Goal: Task Accomplishment & Management: Complete application form

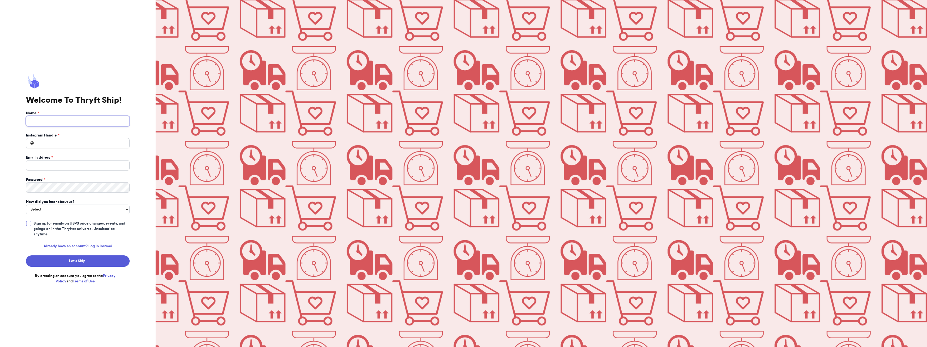
click at [66, 119] on input "Name *" at bounding box center [78, 121] width 104 height 10
type input "[PERSON_NAME]"
click at [96, 245] on link "Already have an account? Log in instead" at bounding box center [78, 245] width 69 height 5
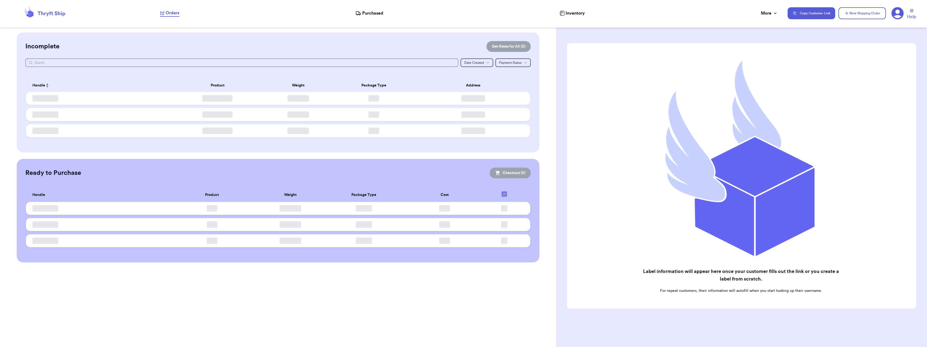
checkbox input "false"
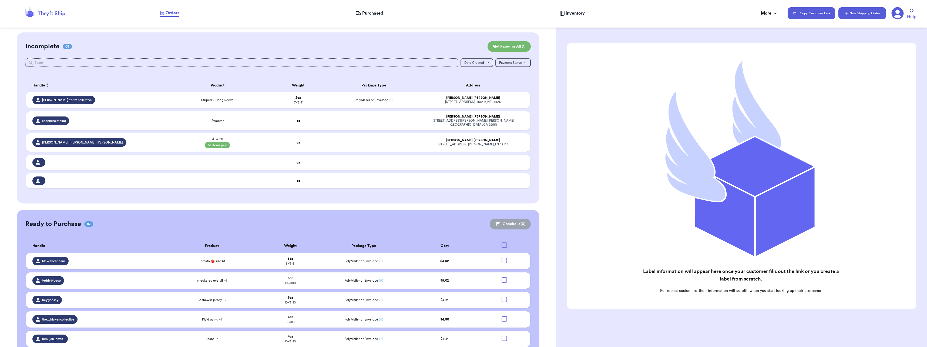
click at [870, 14] on button "New Shipping Order" at bounding box center [863, 13] width 48 height 12
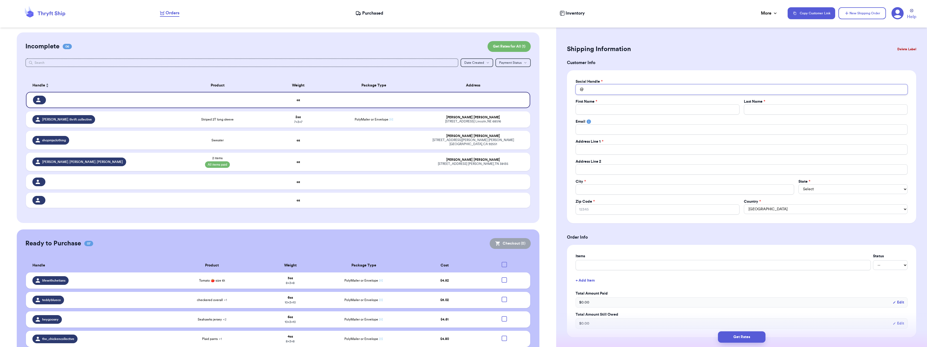
click at [599, 92] on input "Total Amount Paid" at bounding box center [742, 89] width 332 height 10
type input "m"
type input "ms"
type input "msc"
type input "mscr"
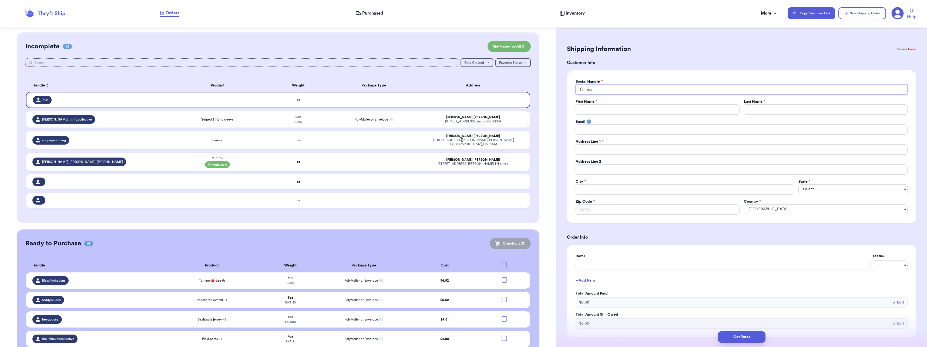
type input "mscro"
type input "mscrog"
type input "M"
type input "Mo"
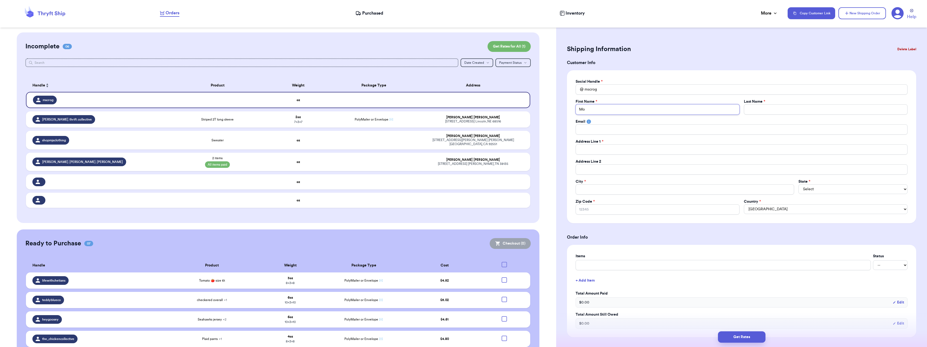
type input "Mor"
type input "Morg"
type input "[PERSON_NAME]"
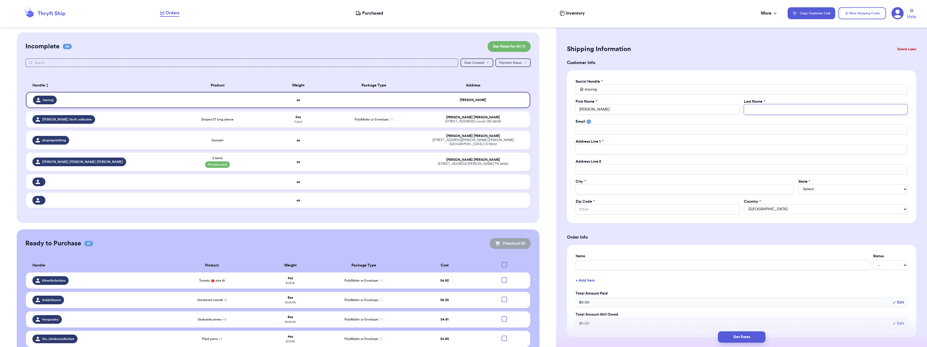
type input "L"
type input "Lo"
type input "Lon"
type input "Lond"
type input "Londo"
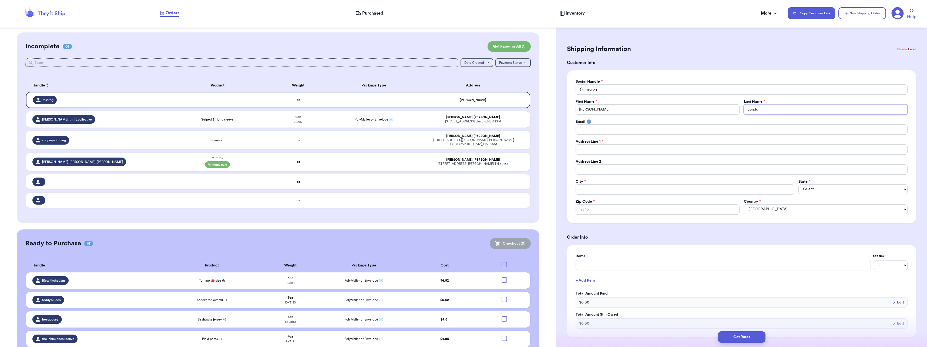
type input "[GEOGRAPHIC_DATA]"
type input "1"
type input "18"
type input "184"
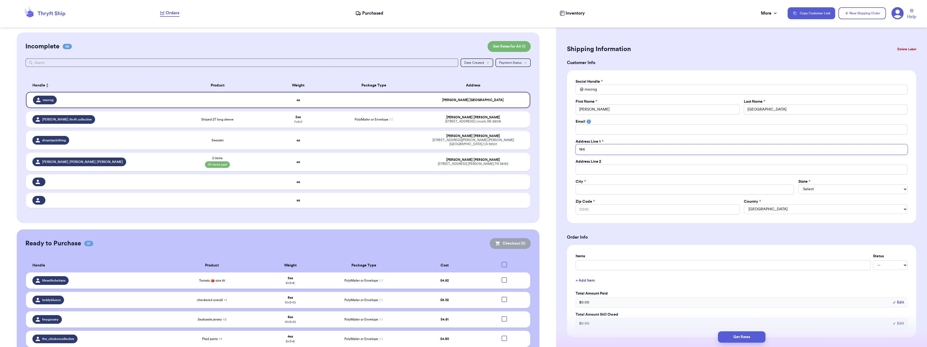
type input "1841"
type input "1841 S"
type input "1841 Sh"
type input "1841 Sha"
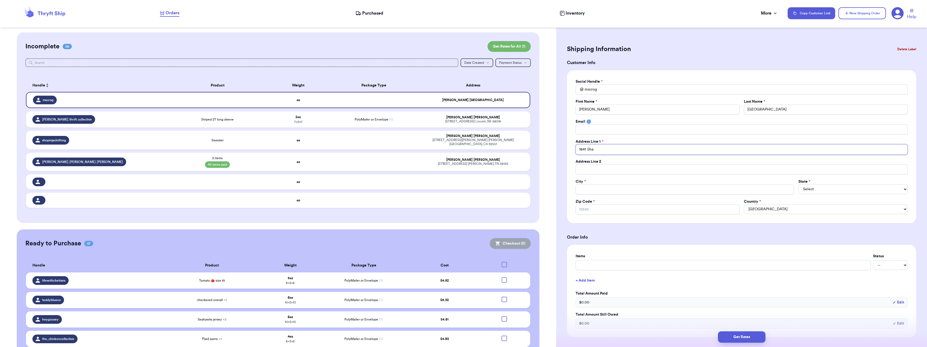
type input "1841 Shas"
type input "1841 Shast"
type input "1841 Shasta"
type input "1841 Shasta V"
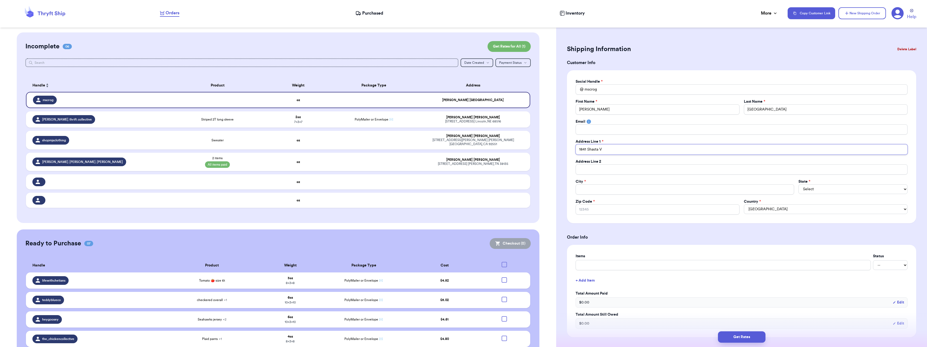
type input "1841 Shasta Vi"
type input "1841 Shasta Vie"
type input "1841 Shasta View"
type input "1841 Shasta View D"
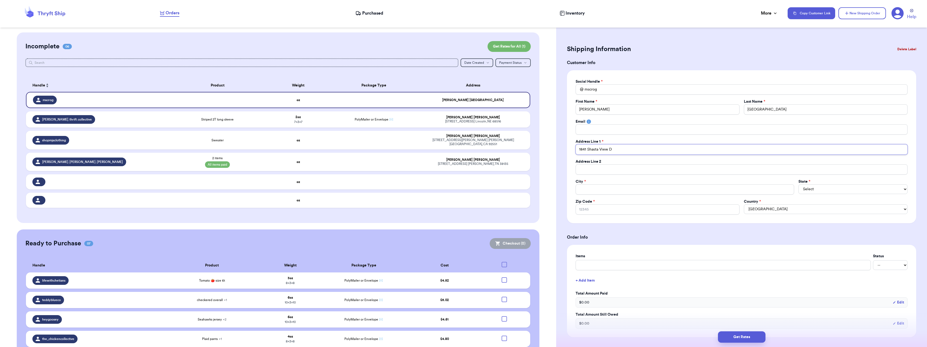
type input "1841 Shasta View Dr"
type input "J"
type input "Ju"
type input "[DEMOGRAPHIC_DATA]"
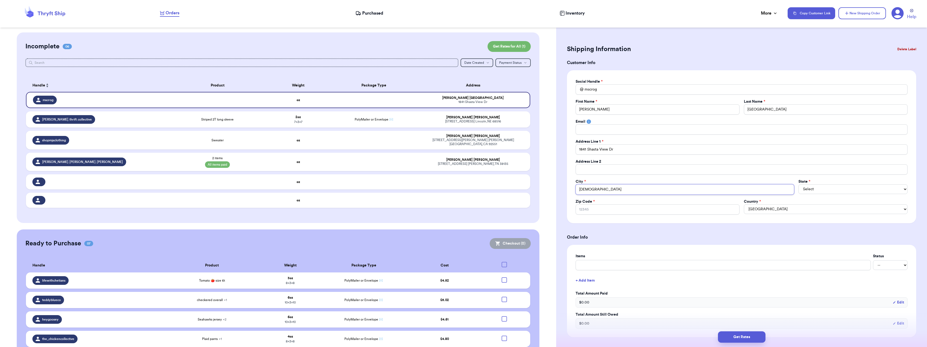
type input "Just"
type input "Justi"
type input "[PERSON_NAME]"
select select "TN"
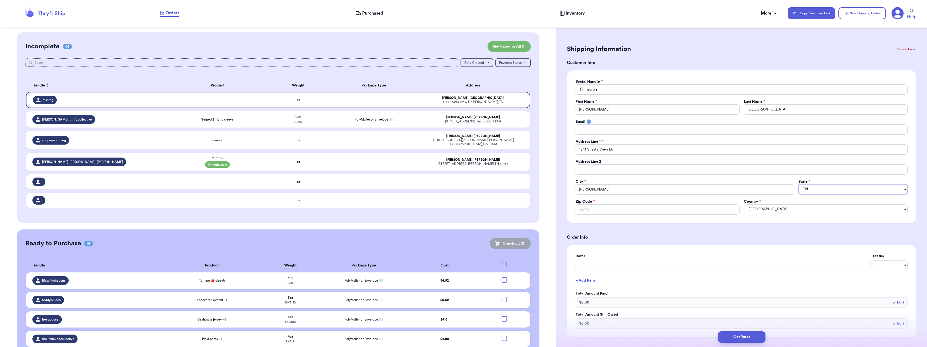
select select "[GEOGRAPHIC_DATA]"
type input "7"
type input "76"
type input "762"
type input "7624"
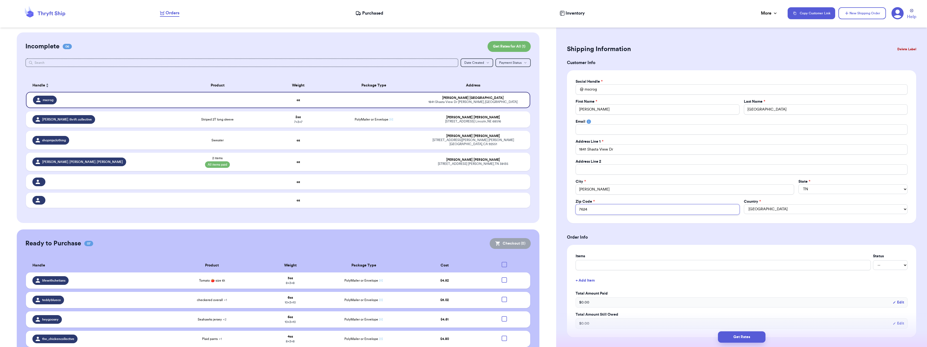
type input "76247"
click at [637, 239] on h3 "Order Info" at bounding box center [741, 237] width 349 height 6
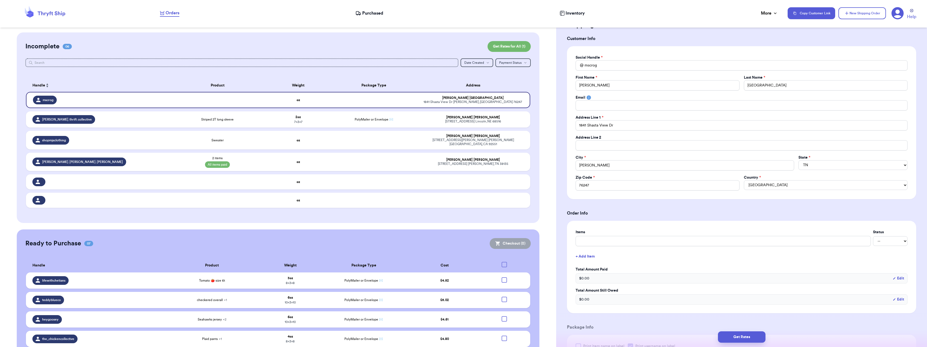
scroll to position [54, 0]
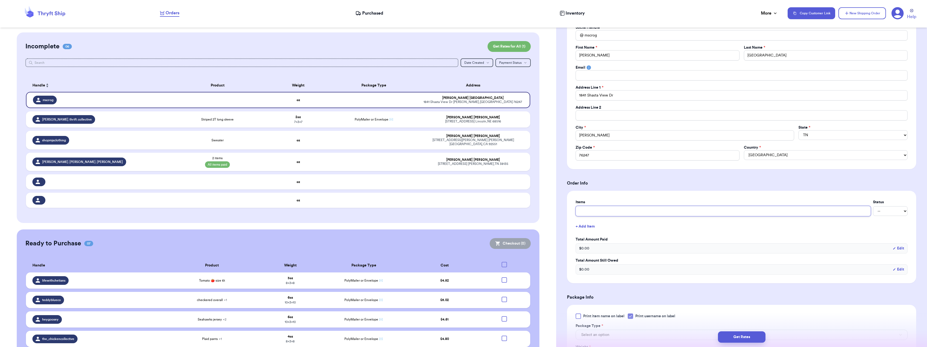
click at [623, 209] on input "text" at bounding box center [723, 211] width 295 height 10
type input "M"
type input "Mi"
type input "Min"
type input "Mini"
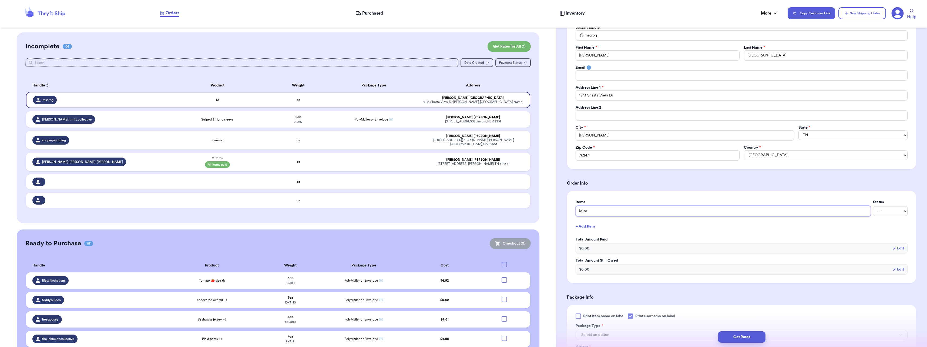
type input "Mini"
type input "Mini R"
type input "Mini Ro"
type input "Mini Rod"
type input "Mini Rodi"
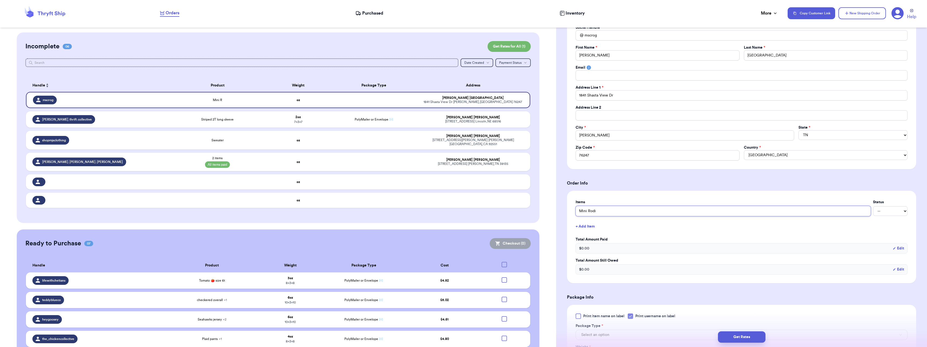
type input "Mini Rodin"
type input "Mini Rodini"
type input "Mini Rodini S"
type input "Mini Rodini Sw"
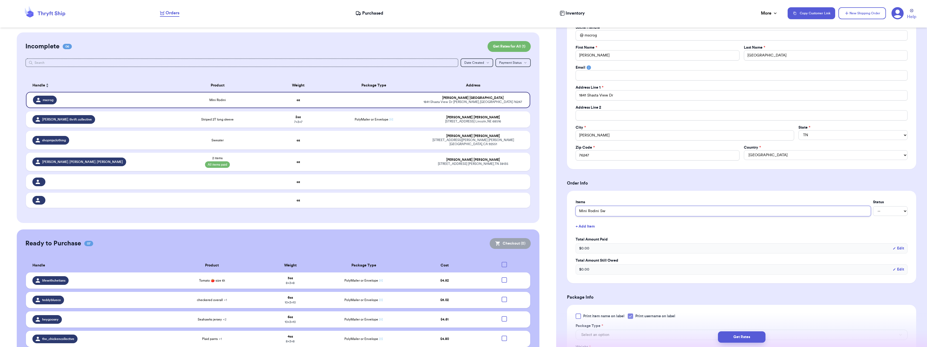
type input "Mini Rodini Swe"
type input "Mini Rodini Swea"
type input "Mini Rodini Sweat"
type input "Mini Rodini Sweate"
type input "Mini Rodini Sweater"
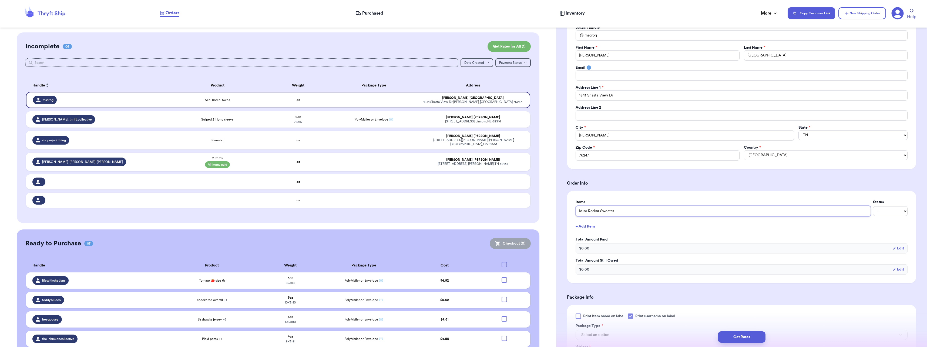
type input "Mini Rodini Sweater"
type input "Mini Rodini Sweater ("
type input "Mini Rodini Sweater (n"
type input "Mini Rodini Sweater (no"
type input "Mini Rodini Sweater (not"
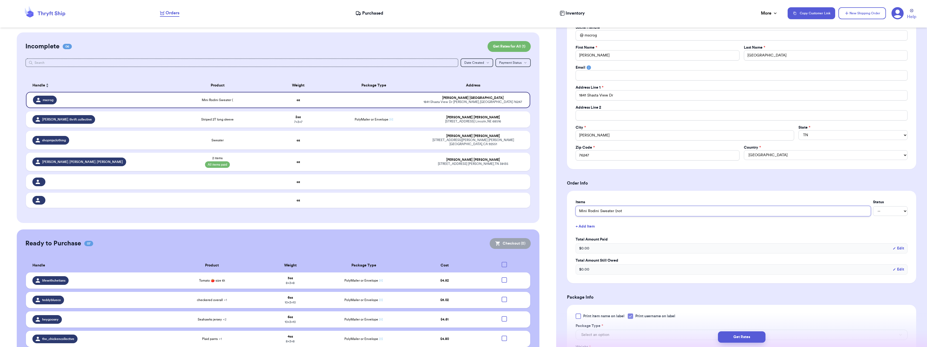
type input "Mini Rodini Sweater (not"
type input "Mini Rodini Sweater (not i"
type input "Mini Rodini Sweater (not in"
type input "Mini Rodini Sweater (not in y"
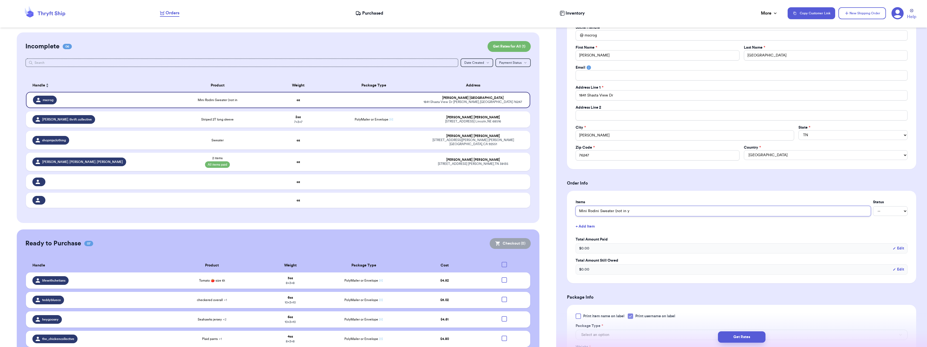
type input "Mini Rodini Sweater (not in yo"
type input "Mini Rodini Sweater (not in you"
type input "Mini Rodini Sweater (not in your"
type input "Mini Rodini Sweater (not in your p"
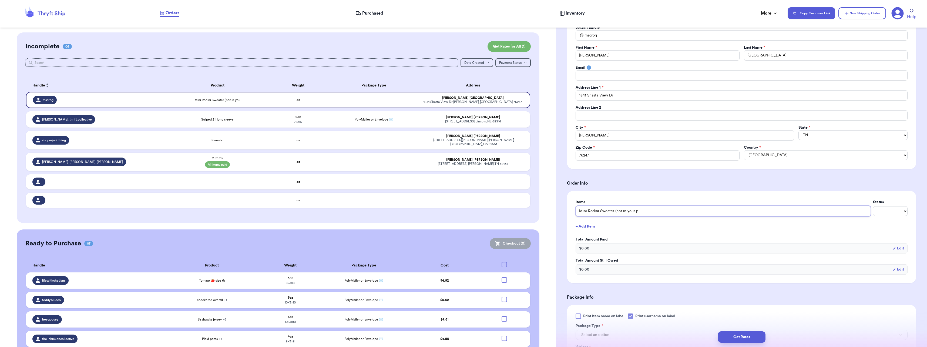
type input "Mini Rodini Sweater (not in your pa"
type input "Mini Rodini Sweater (not in your pac"
type input "Mini Rodini Sweater (not in your pack"
type input "Mini Rodini Sweater (not in your packa"
type input "Mini Rodini Sweater (not in your packag"
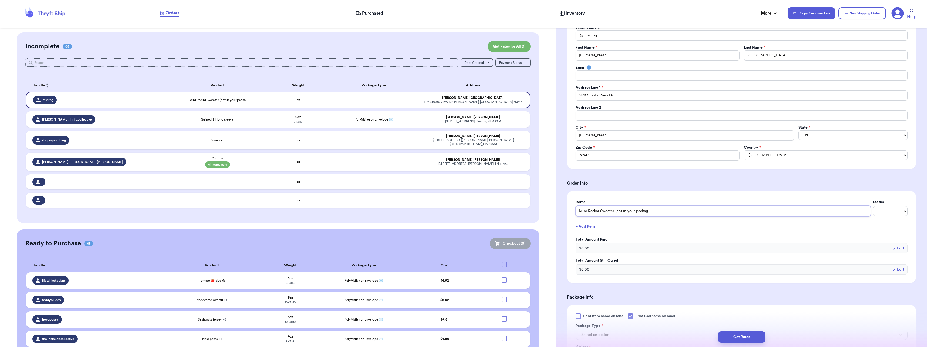
type input "Mini Rodini Sweater (not in your package"
type input "Mini Rodini Sweater (not in your package)"
click at [687, 236] on div "Items Status Mini Rodini Sweater (not in your package) -- Paid Owes + Add Item …" at bounding box center [742, 236] width 332 height 75
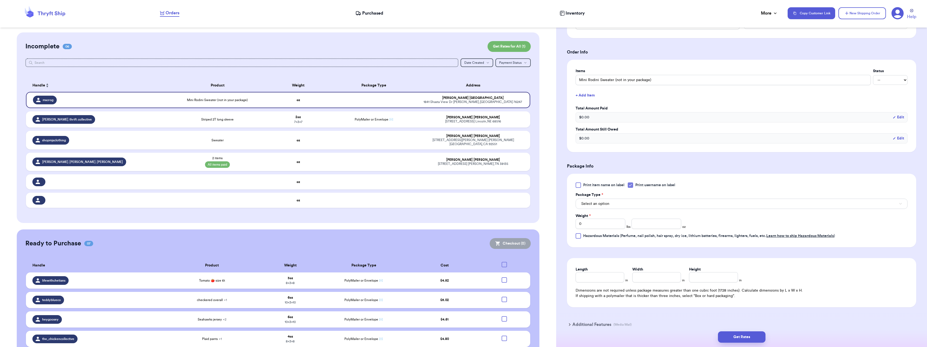
scroll to position [189, 0]
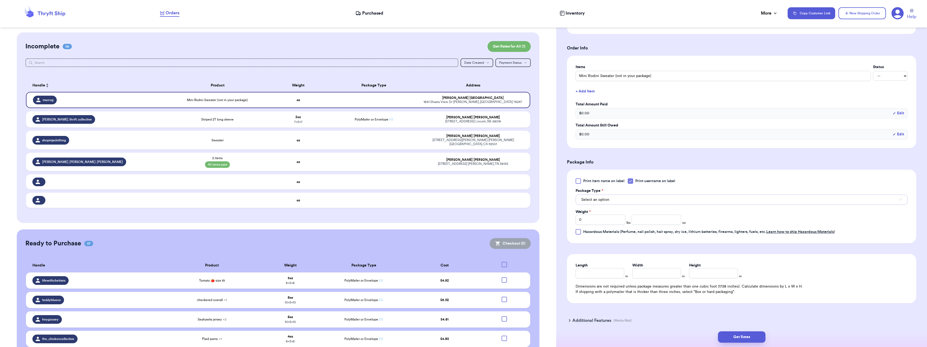
click at [602, 200] on span "Select an option" at bounding box center [595, 199] width 28 height 5
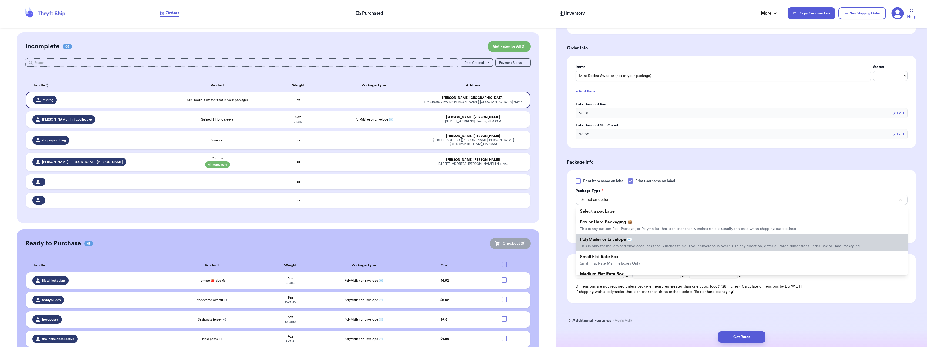
click at [608, 242] on li "PolyMailer or Envelope ✉️ This is only for mailers and envelopes less than 3 in…" at bounding box center [742, 242] width 332 height 17
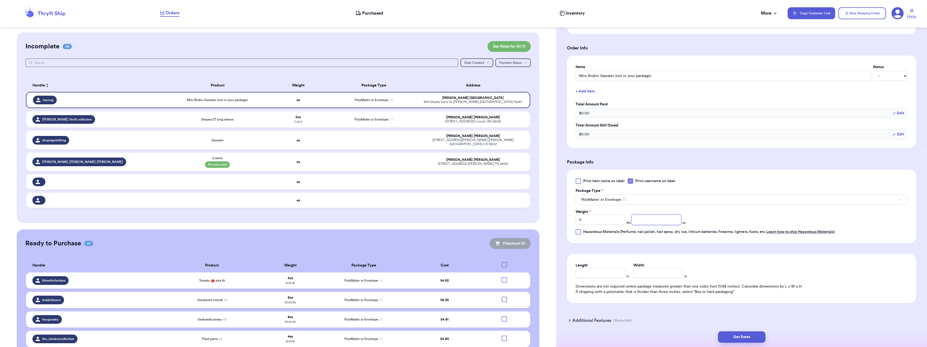
click at [634, 220] on input "number" at bounding box center [657, 220] width 50 height 10
type input "2"
click at [602, 275] on input "Length" at bounding box center [601, 273] width 50 height 10
type input "8"
click at [761, 336] on button "Get Rates" at bounding box center [742, 336] width 48 height 11
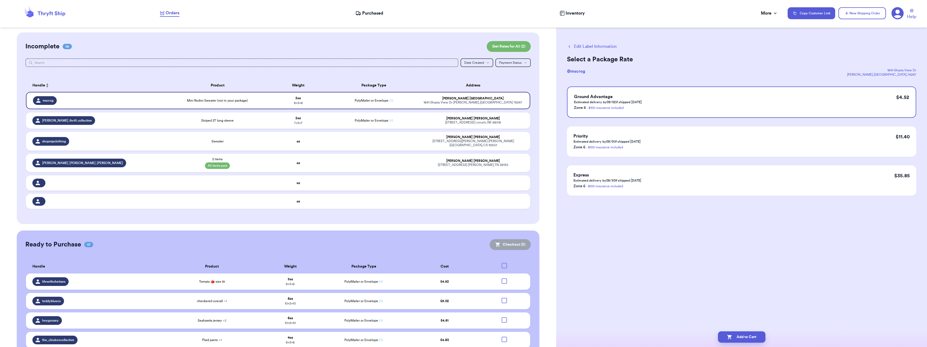
scroll to position [0, 0]
click at [755, 339] on button "Add to Cart" at bounding box center [742, 336] width 48 height 11
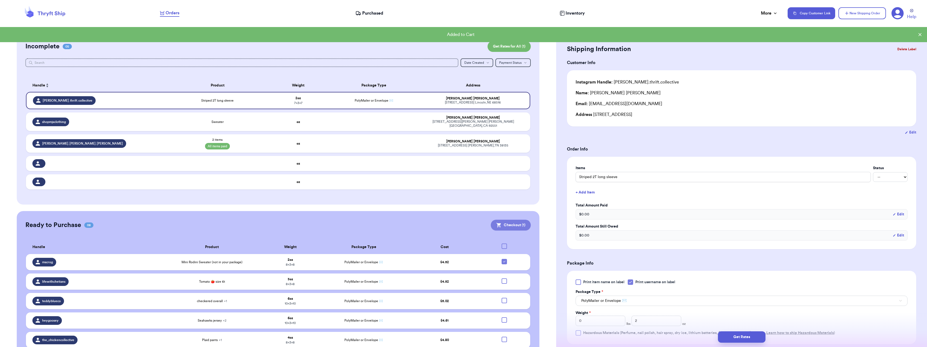
click at [515, 220] on button "Checkout ( 1 )" at bounding box center [511, 225] width 40 height 11
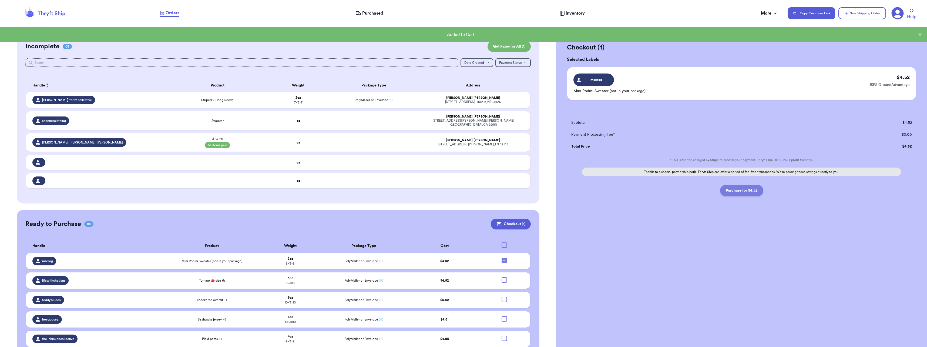
click at [751, 191] on button "Purchase for $4.52" at bounding box center [741, 190] width 43 height 11
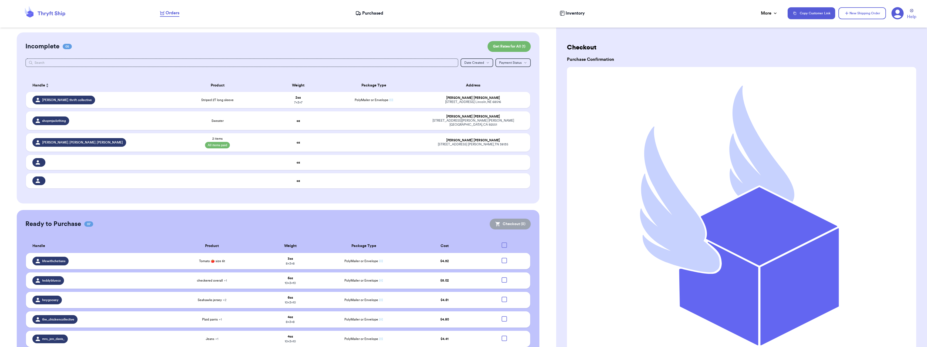
click at [378, 14] on span "Purchased" at bounding box center [372, 13] width 21 height 6
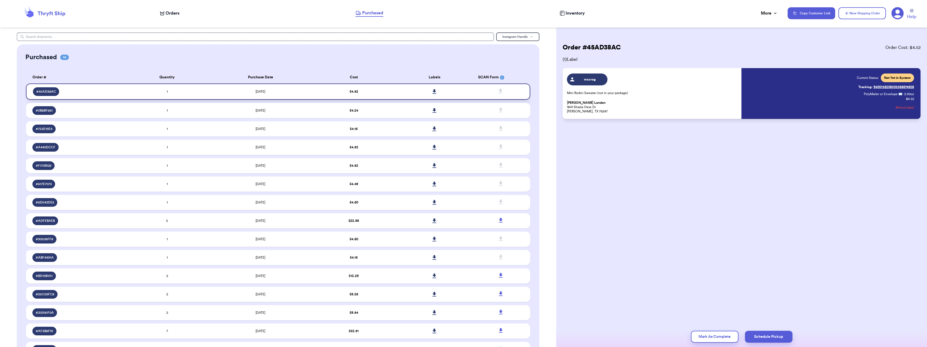
click at [433, 91] on icon at bounding box center [435, 91] width 4 height 5
